Goal: Task Accomplishment & Management: Manage account settings

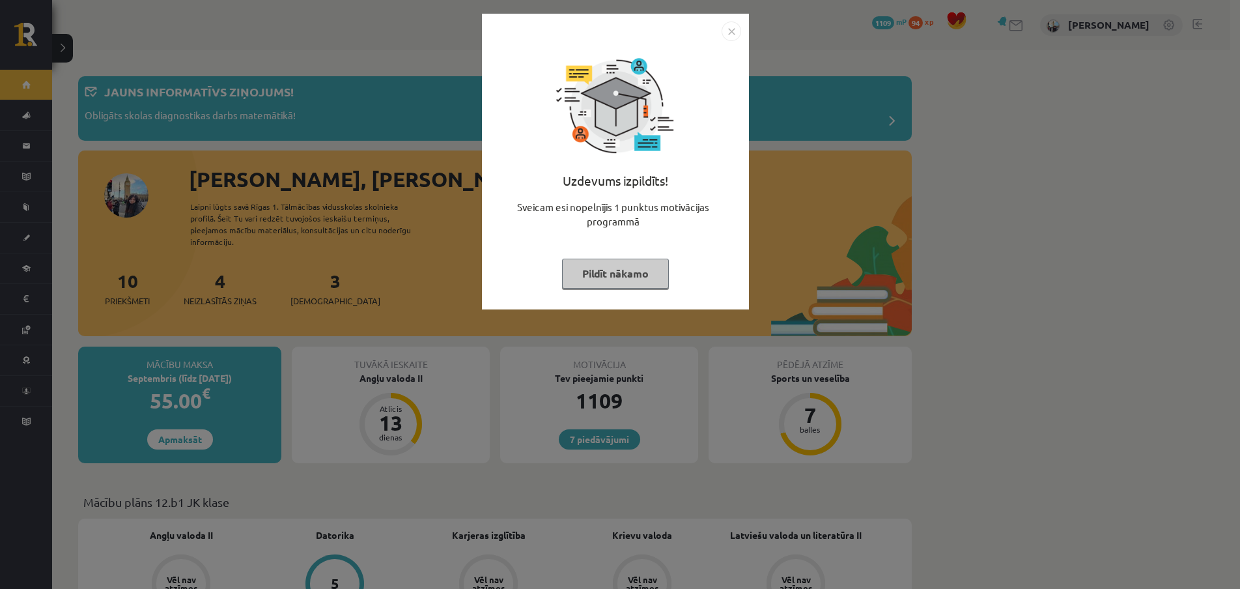
click at [658, 276] on button "Pildīt nākamo" at bounding box center [615, 273] width 107 height 30
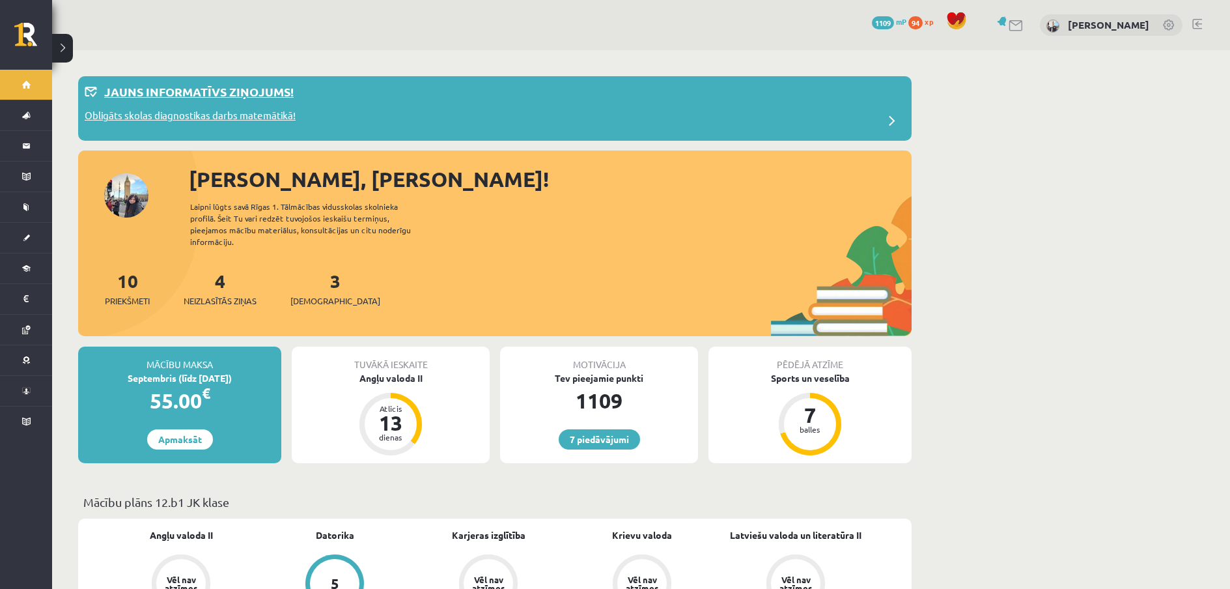
click at [575, 85] on div "Jauns informatīvs ziņojums!" at bounding box center [495, 95] width 820 height 25
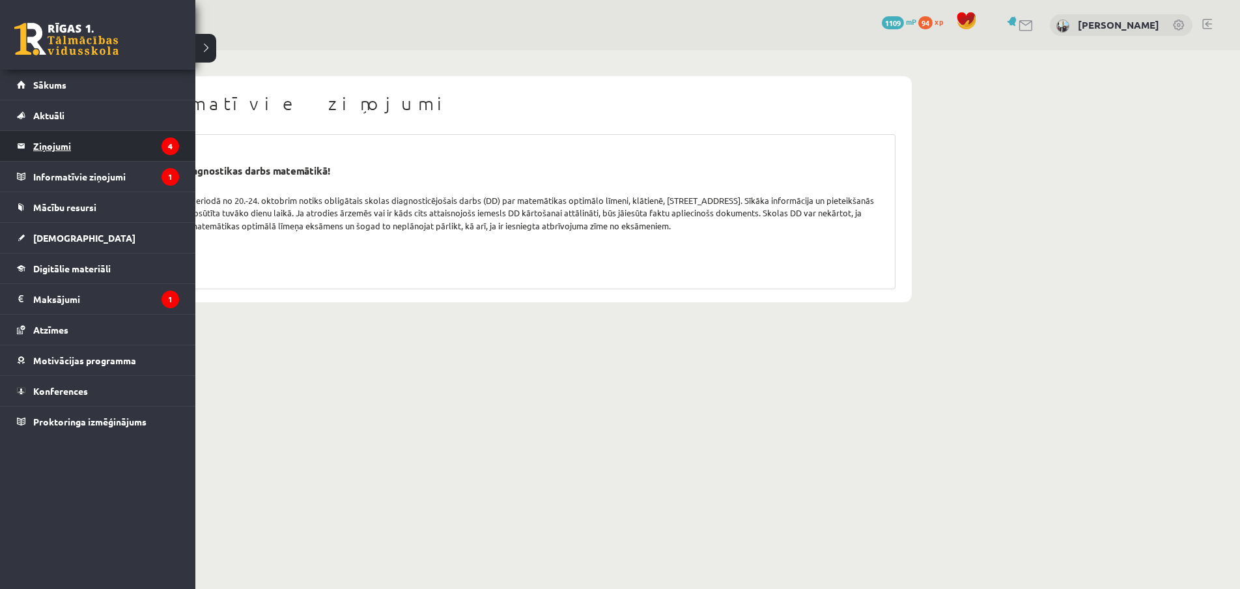
click at [57, 142] on legend "Ziņojumi 4" at bounding box center [106, 146] width 146 height 30
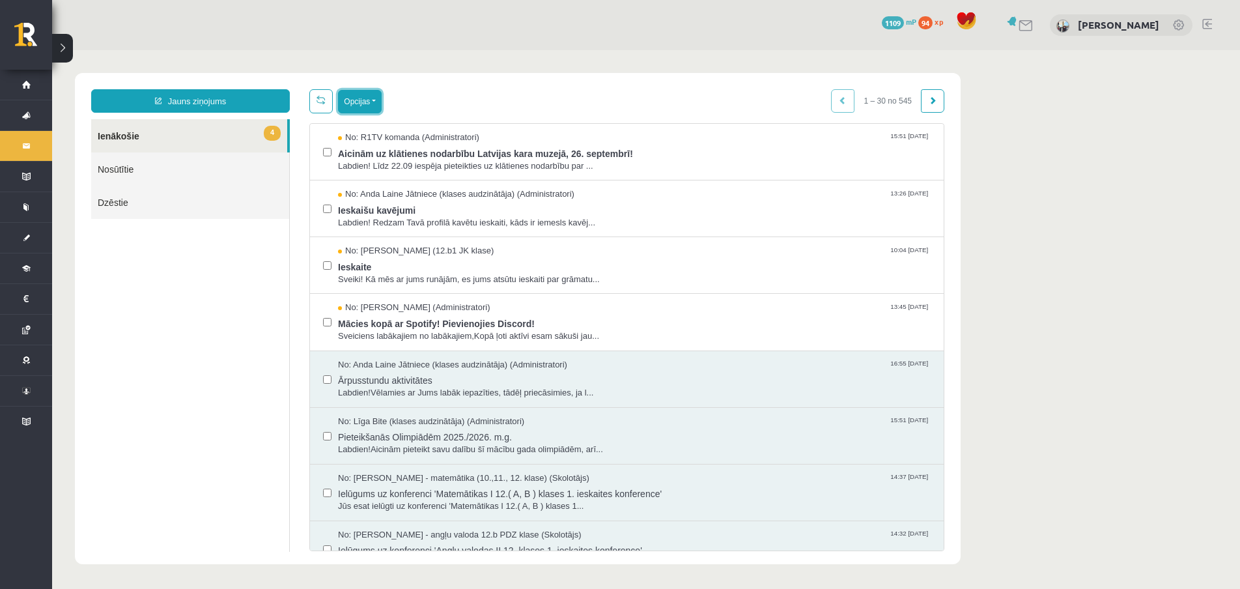
click at [355, 96] on button "Opcijas" at bounding box center [360, 101] width 44 height 23
click at [404, 160] on link "Atzīmēt visus kā lasītus" at bounding box center [439, 166] width 171 height 13
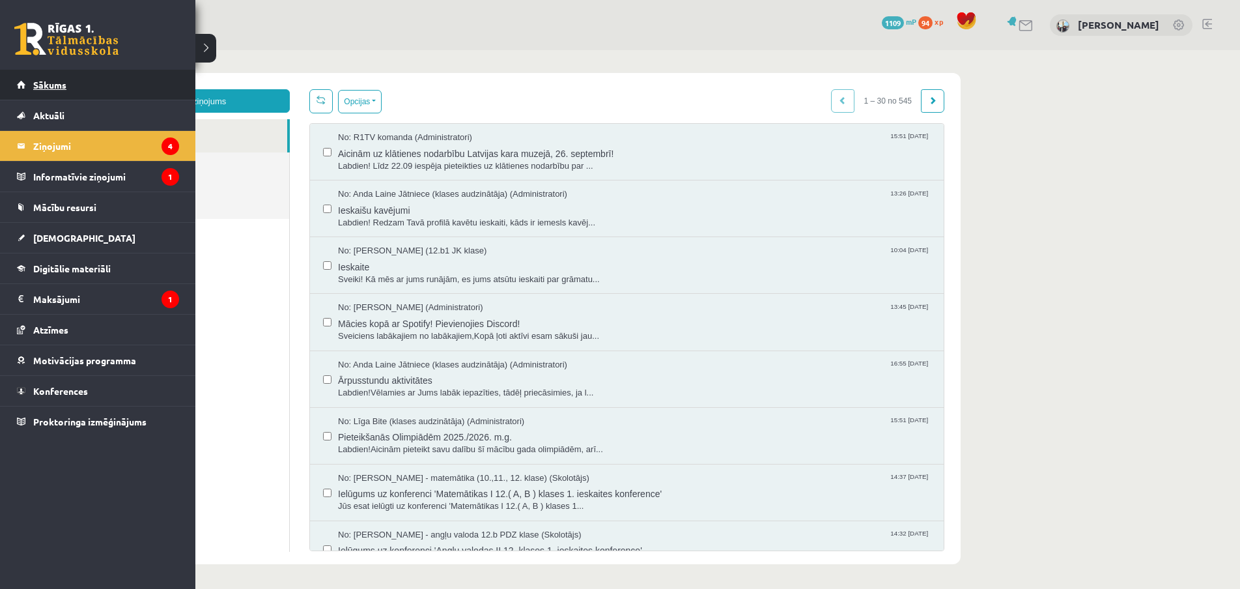
click at [36, 82] on span "Sākums" at bounding box center [49, 85] width 33 height 12
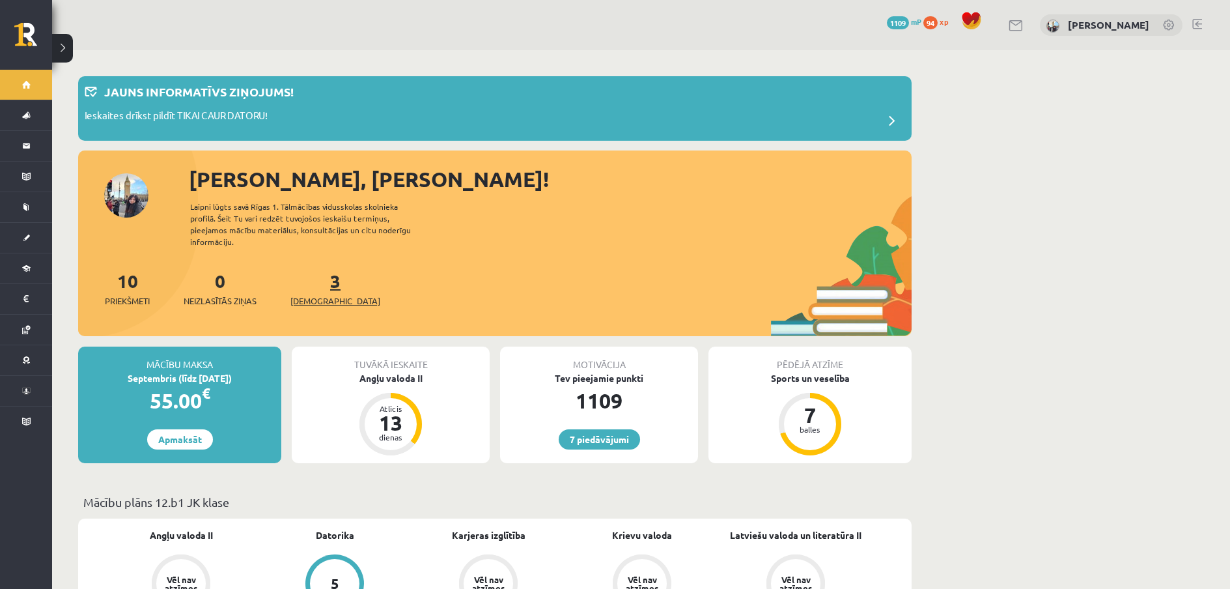
click at [311, 269] on link "3 Ieskaites" at bounding box center [335, 288] width 90 height 38
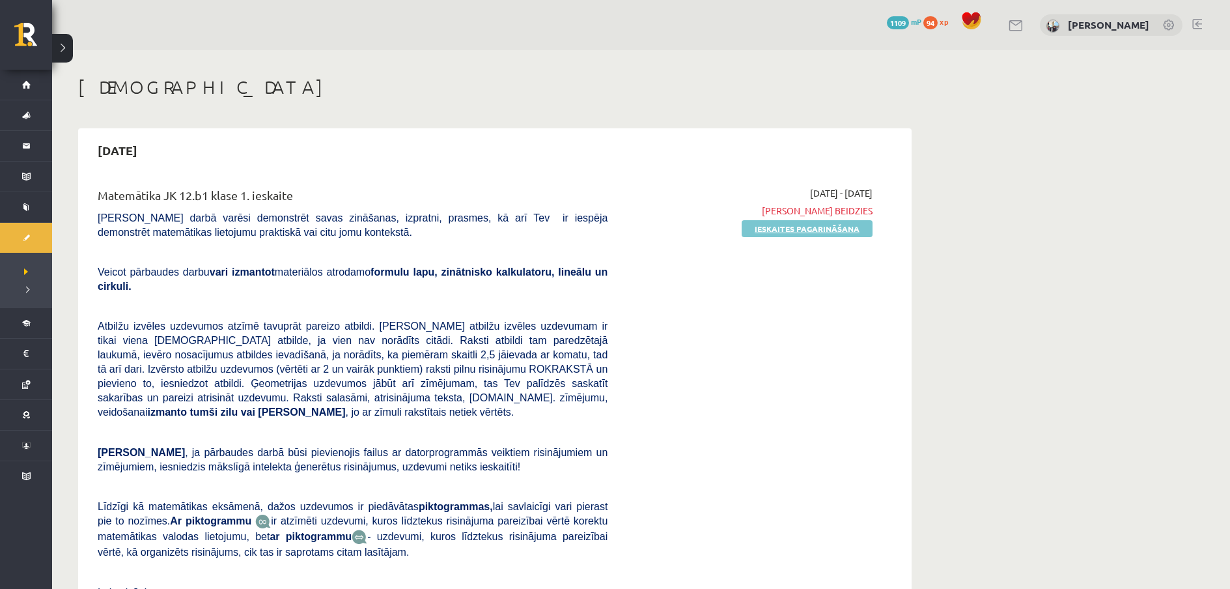
click at [803, 231] on link "Ieskaites pagarināšana" at bounding box center [807, 228] width 131 height 17
